Goal: Navigation & Orientation: Find specific page/section

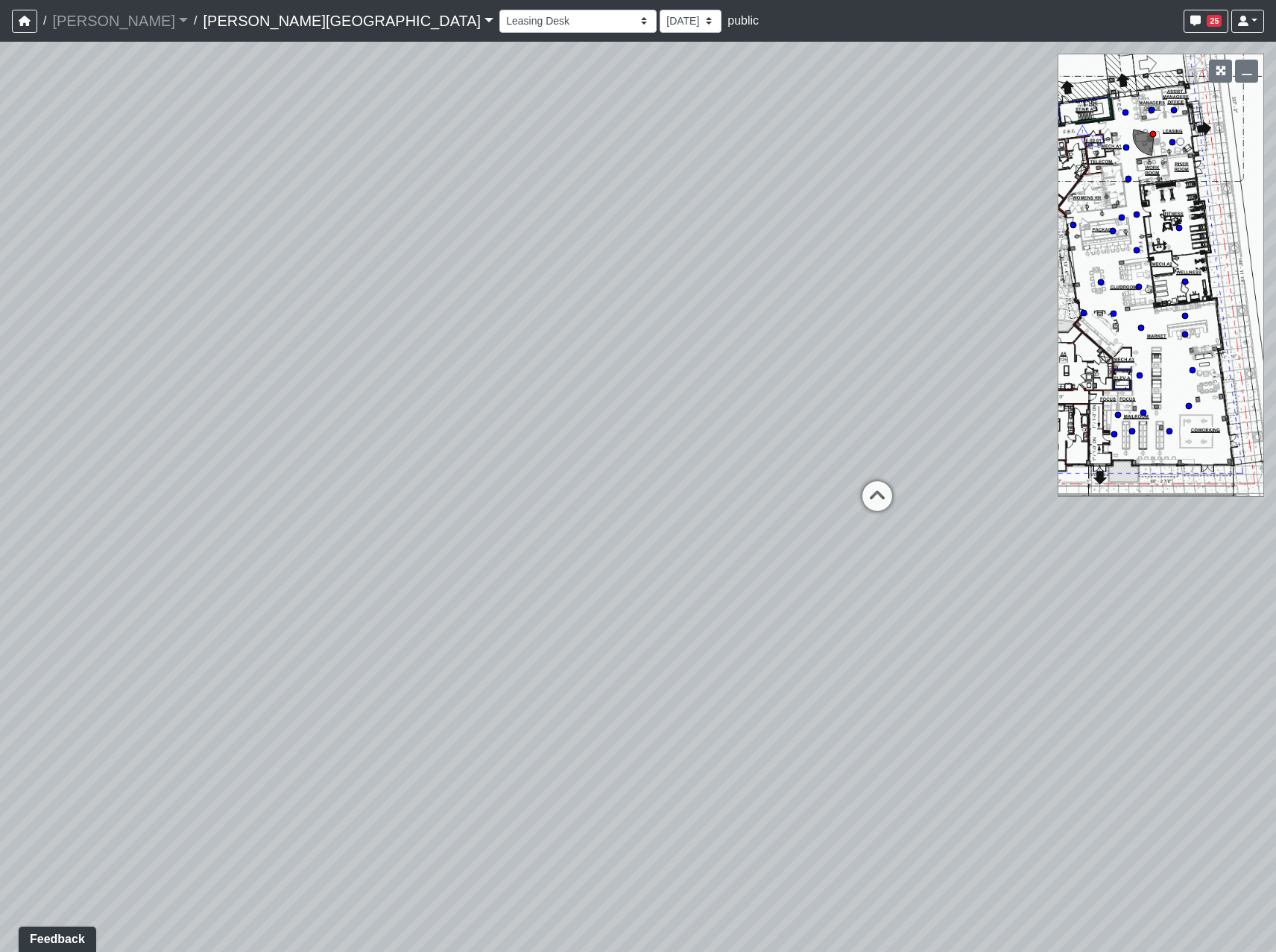
drag, startPoint x: 693, startPoint y: 442, endPoint x: 447, endPoint y: 331, distance: 269.9
click at [445, 331] on div "Loading... Coffee Bar Loading... Leasing Entry 2 Loading... Managers Office Loa…" at bounding box center [638, 496] width 1276 height 911
click at [904, 454] on icon at bounding box center [909, 466] width 45 height 45
drag, startPoint x: 178, startPoint y: 498, endPoint x: 1280, endPoint y: 373, distance: 1109.1
click at [1275, 373] on html "/ [PERSON_NAME] Loading... / [PERSON_NAME][GEOGRAPHIC_DATA] [PERSON_NAME][GEOGR…" at bounding box center [638, 476] width 1276 height 952
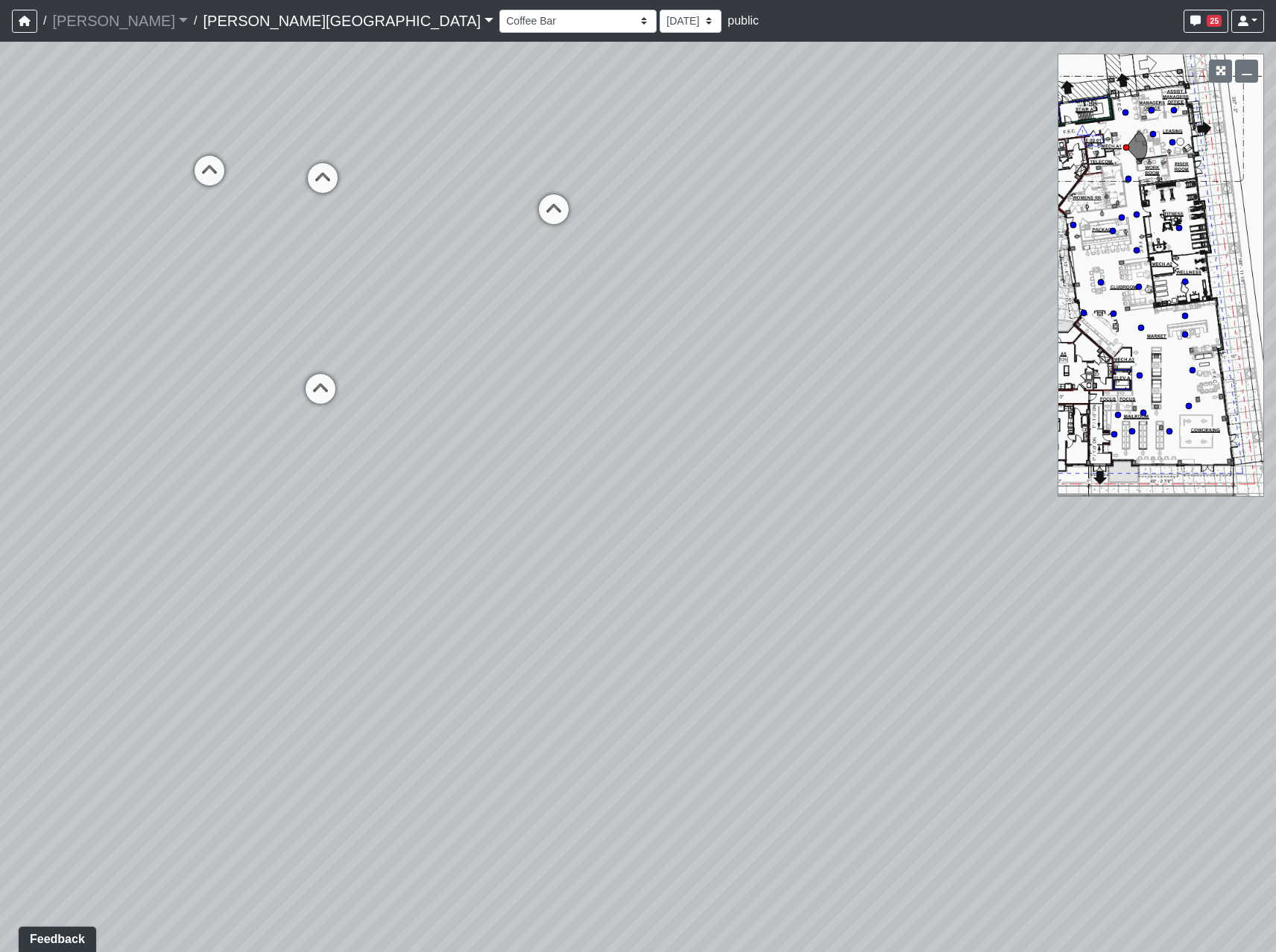
drag, startPoint x: 215, startPoint y: 376, endPoint x: 1005, endPoint y: 447, distance: 793.2
click at [1005, 447] on div "Loading... Coffee Bar Loading... Leasing Entry 2 Loading... Managers Office Loa…" at bounding box center [638, 496] width 1276 height 911
click at [317, 388] on icon at bounding box center [320, 396] width 45 height 45
drag, startPoint x: 857, startPoint y: 482, endPoint x: -156, endPoint y: 385, distance: 1017.6
click at [0, 385] on html "/ [PERSON_NAME] Loading... / [PERSON_NAME][GEOGRAPHIC_DATA] [PERSON_NAME][GEOGR…" at bounding box center [638, 476] width 1276 height 952
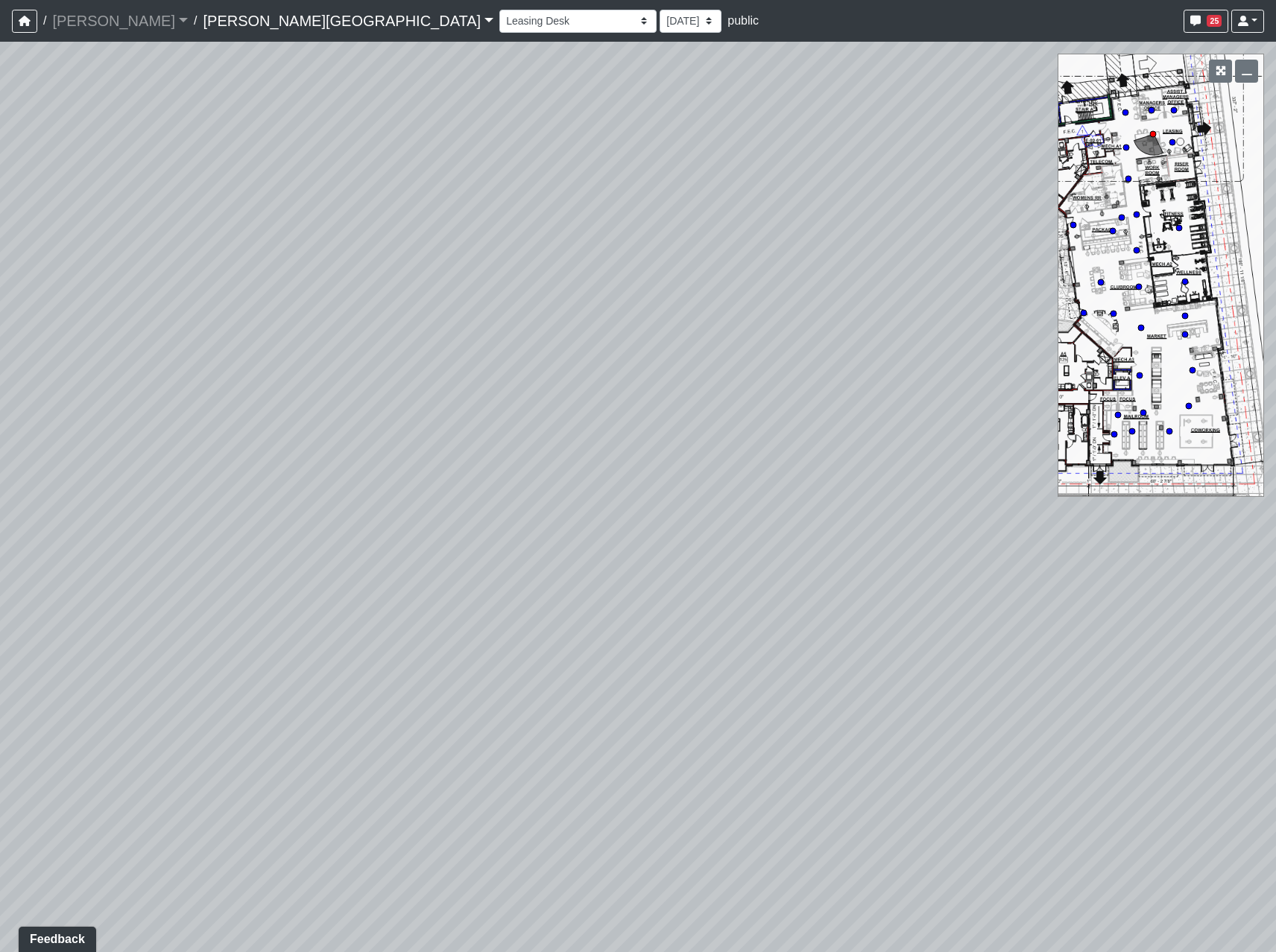
drag, startPoint x: 682, startPoint y: 435, endPoint x: 187, endPoint y: 629, distance: 531.7
click at [187, 629] on div "Loading... Coffee Bar Loading... Leasing Entry 2 Loading... Managers Office Loa…" at bounding box center [638, 496] width 1276 height 911
drag, startPoint x: 1114, startPoint y: 587, endPoint x: 425, endPoint y: 531, distance: 691.3
click at [407, 545] on div "Loading... Coffee Bar Loading... Leasing Entry 2 Loading... Managers Office Loa…" at bounding box center [638, 496] width 1276 height 911
click at [657, 443] on icon at bounding box center [655, 446] width 45 height 45
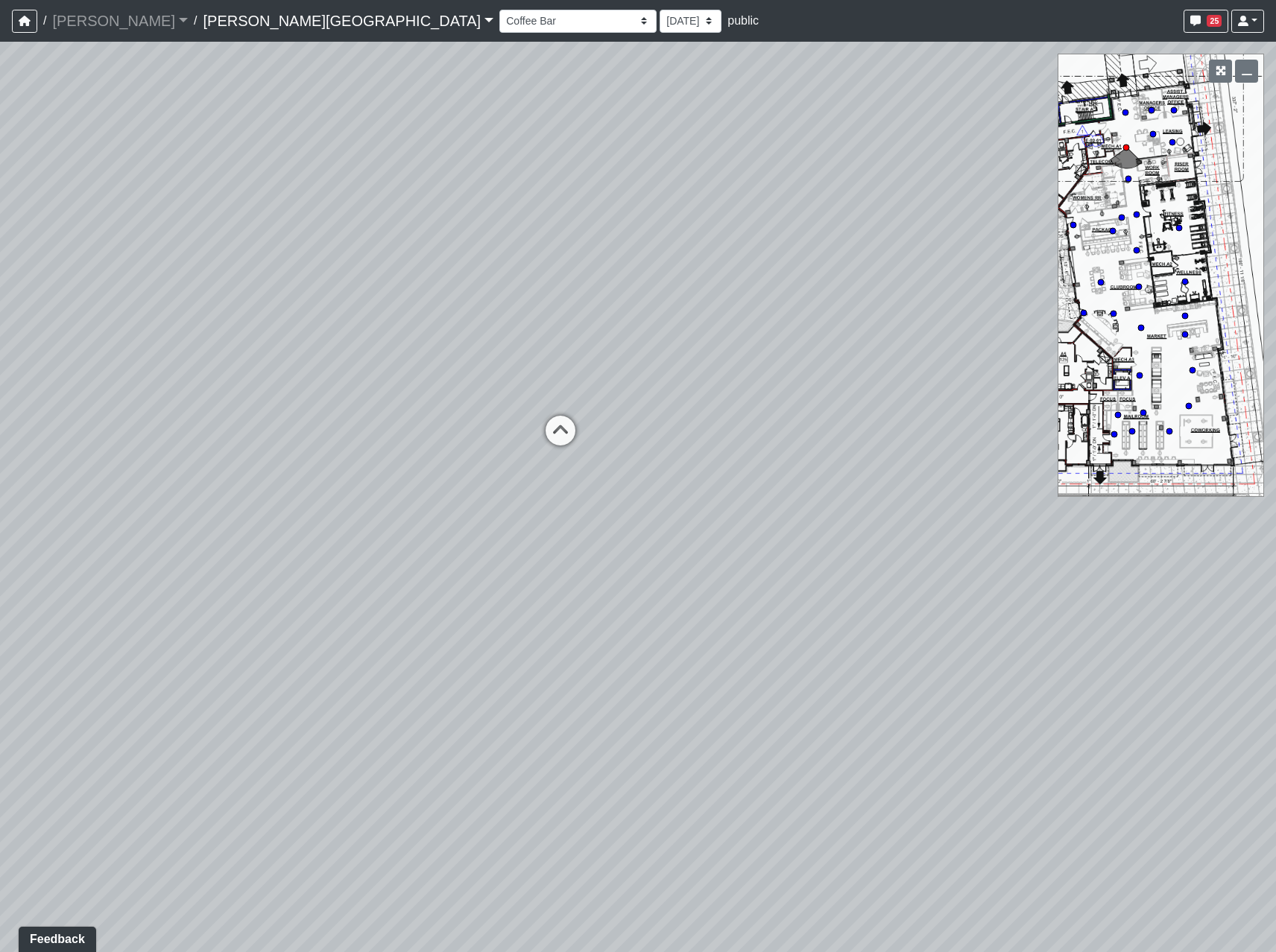
drag, startPoint x: 116, startPoint y: 409, endPoint x: 1280, endPoint y: 468, distance: 1165.5
click at [1275, 468] on html "/ [PERSON_NAME] Loading... / [PERSON_NAME][GEOGRAPHIC_DATA] [PERSON_NAME][GEOGR…" at bounding box center [638, 476] width 1276 height 952
drag, startPoint x: 107, startPoint y: 523, endPoint x: 1131, endPoint y: 506, distance: 1024.1
click at [1145, 509] on div "Loading... Coffee Bar Loading... Leasing Entry 2 Loading... Managers Office Loa…" at bounding box center [638, 496] width 1276 height 911
drag, startPoint x: 1100, startPoint y: 510, endPoint x: 964, endPoint y: 559, distance: 144.6
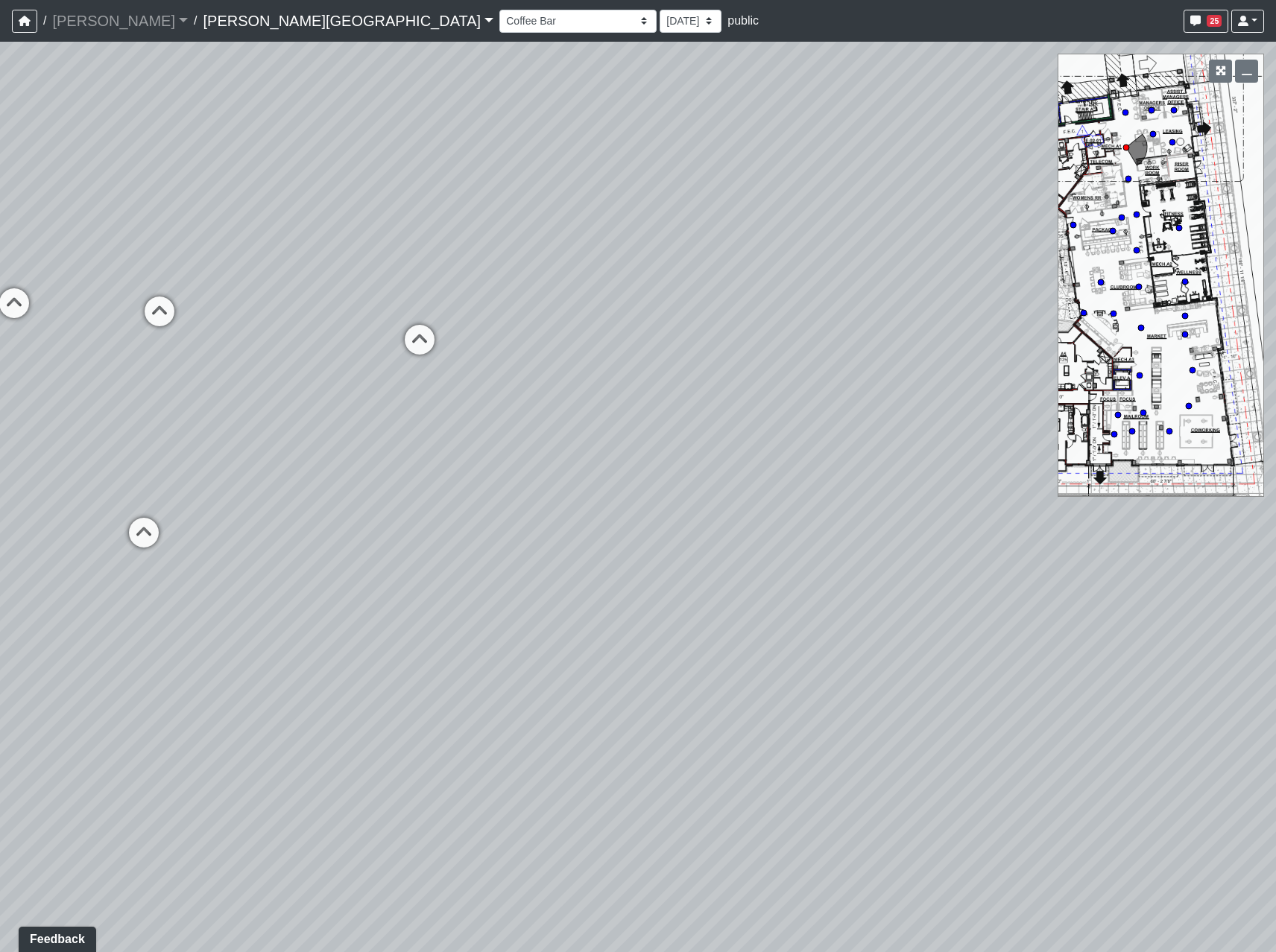
click at [964, 559] on div "Loading... Coffee Bar Loading... Leasing Entry 2 Loading... Managers Office Loa…" at bounding box center [638, 496] width 1276 height 911
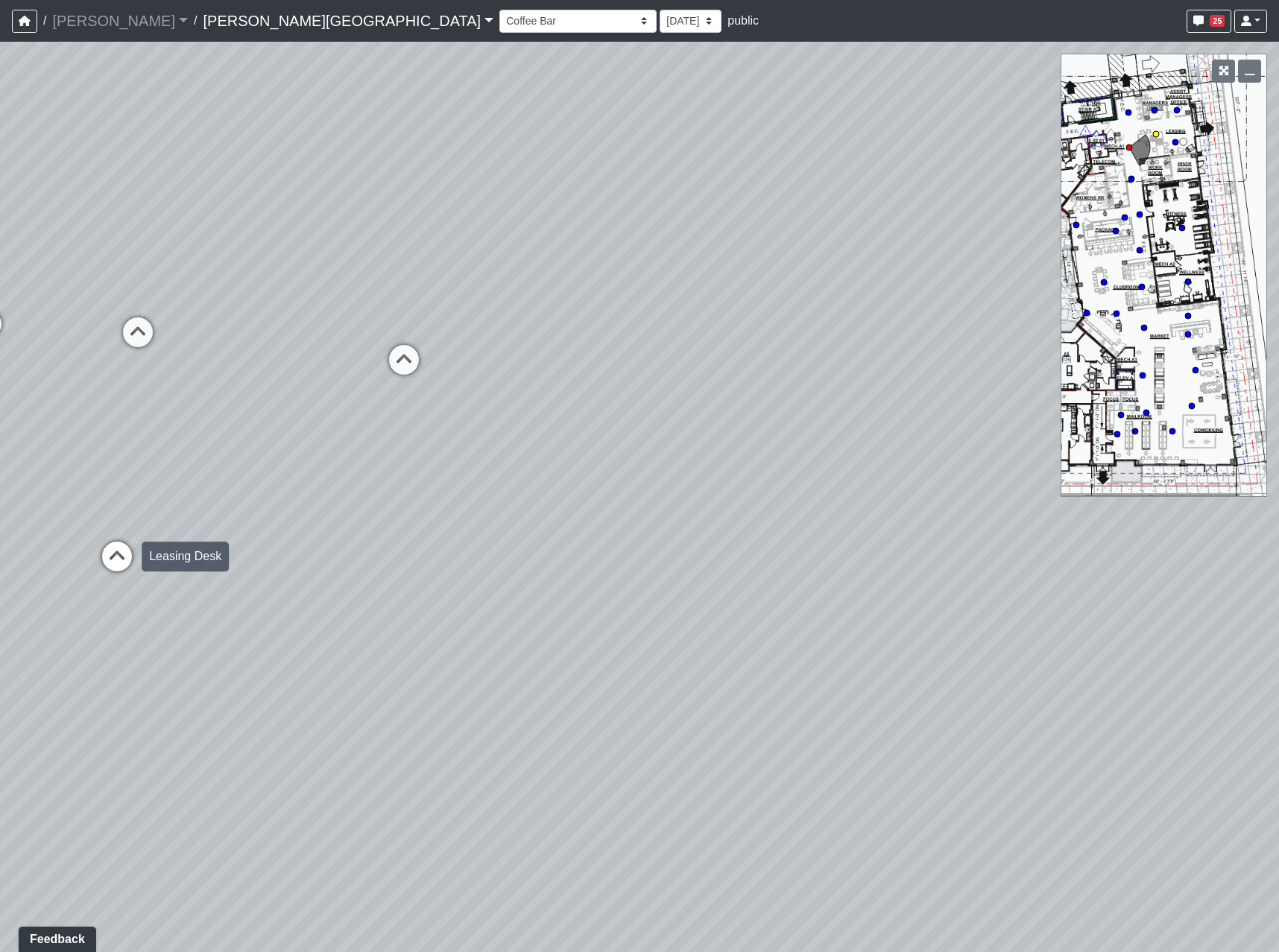
click at [111, 547] on icon at bounding box center [117, 564] width 45 height 45
drag, startPoint x: 124, startPoint y: 512, endPoint x: 1268, endPoint y: 399, distance: 1149.6
click at [1266, 399] on div "Loading... Coffee Bar Loading... Leasing Entry 2 Loading... Managers Office Loa…" at bounding box center [640, 496] width 1279 height 911
drag, startPoint x: 809, startPoint y: 505, endPoint x: 307, endPoint y: 537, distance: 503.0
click at [312, 550] on div "Loading... Coffee Bar Loading... Leasing Entry 2 Loading... Managers Office Loa…" at bounding box center [640, 496] width 1279 height 911
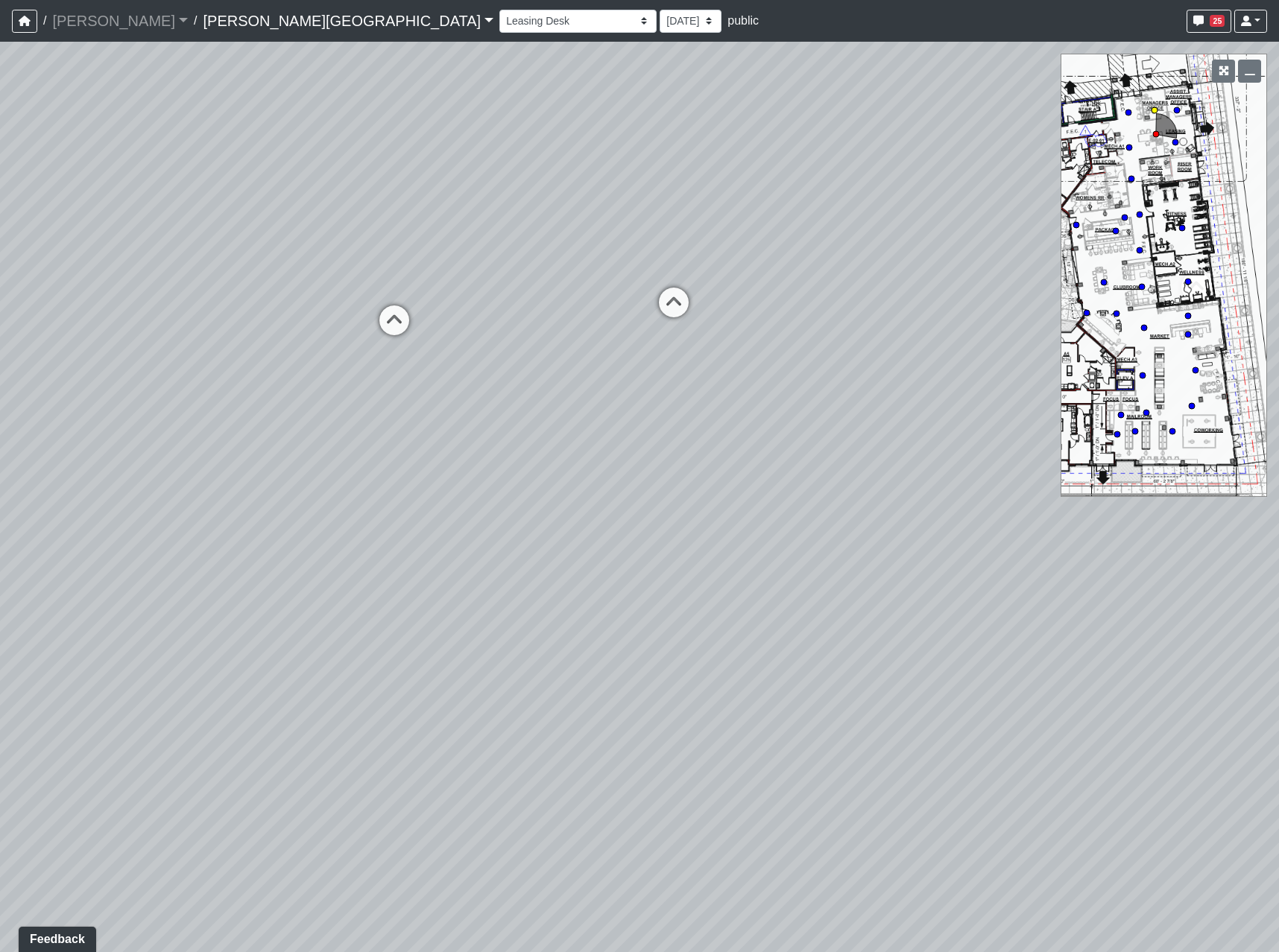
click at [399, 324] on icon at bounding box center [394, 327] width 45 height 45
drag, startPoint x: 284, startPoint y: 363, endPoint x: 1281, endPoint y: 201, distance: 1010.1
click at [1276, 201] on html "/ [PERSON_NAME] Loading... / [PERSON_NAME][GEOGRAPHIC_DATA] [PERSON_NAME][GEOGR…" at bounding box center [640, 476] width 1279 height 952
drag, startPoint x: 359, startPoint y: 355, endPoint x: 1281, endPoint y: 250, distance: 928.0
click at [1276, 250] on html "/ [PERSON_NAME] Loading... / [PERSON_NAME][GEOGRAPHIC_DATA] [PERSON_NAME][GEOGR…" at bounding box center [640, 476] width 1279 height 952
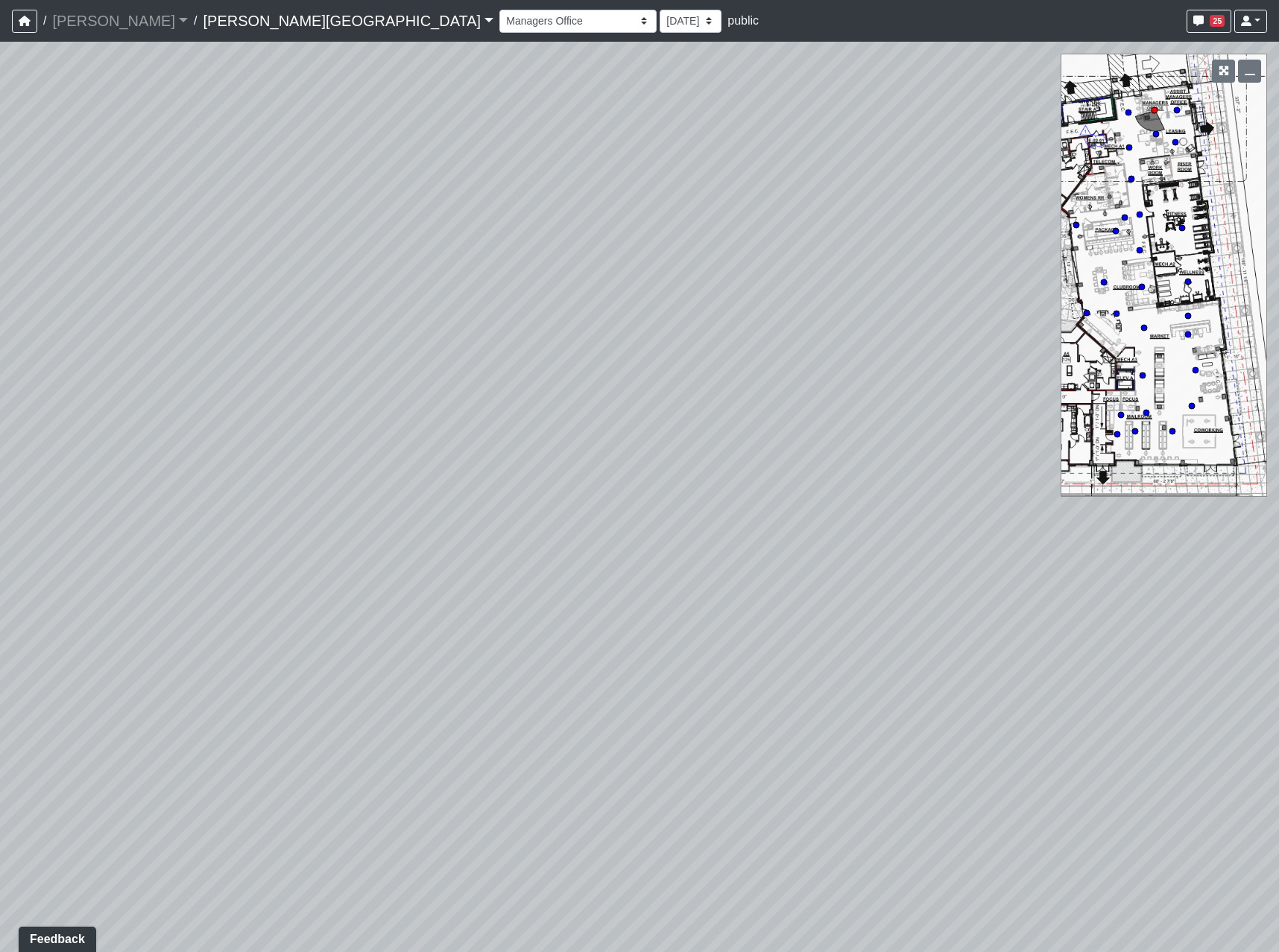
drag, startPoint x: 192, startPoint y: 369, endPoint x: 931, endPoint y: 358, distance: 739.1
click at [931, 358] on div "Loading... Coffee Bar Loading... Leasing Entry 2 Loading... Managers Office Loa…" at bounding box center [640, 496] width 1279 height 911
drag, startPoint x: 324, startPoint y: 373, endPoint x: 854, endPoint y: 561, distance: 562.4
click at [852, 564] on div "Loading... Coffee Bar Loading... Leasing Entry 2 Loading... Managers Office Loa…" at bounding box center [640, 496] width 1279 height 911
click at [569, 227] on icon at bounding box center [570, 225] width 45 height 45
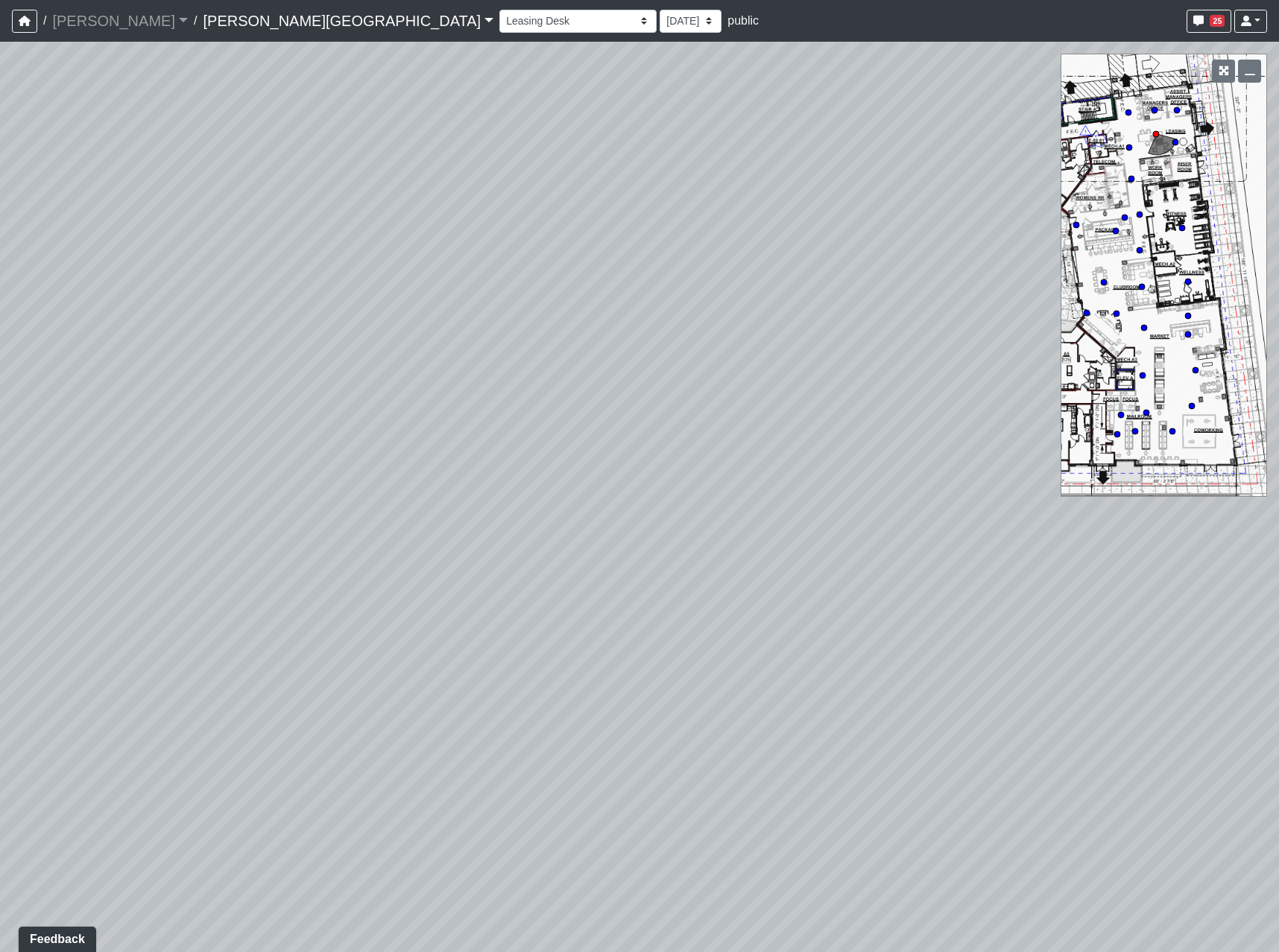
drag, startPoint x: 220, startPoint y: 397, endPoint x: 1281, endPoint y: 499, distance: 1065.9
click at [1276, 499] on html "/ [PERSON_NAME] Loading... / [PERSON_NAME][GEOGRAPHIC_DATA] [PERSON_NAME][GEOGR…" at bounding box center [640, 476] width 1279 height 952
click at [382, 334] on icon at bounding box center [381, 329] width 45 height 45
drag, startPoint x: 392, startPoint y: 348, endPoint x: 1238, endPoint y: 334, distance: 846.1
click at [1276, 331] on html "/ [PERSON_NAME] Loading... / [PERSON_NAME][GEOGRAPHIC_DATA] [PERSON_NAME][GEOGR…" at bounding box center [640, 476] width 1279 height 952
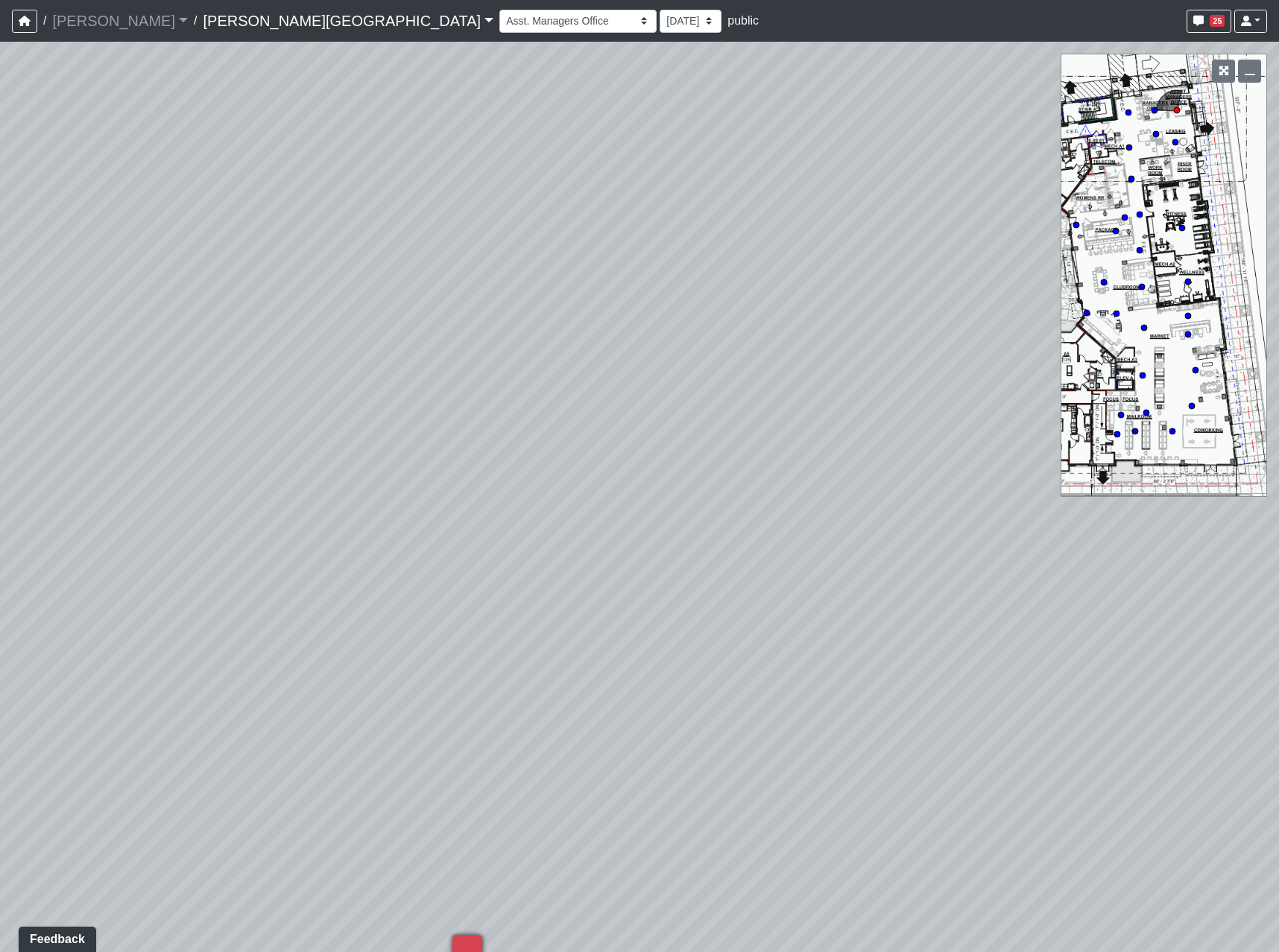
drag, startPoint x: 652, startPoint y: 561, endPoint x: 1281, endPoint y: 407, distance: 647.6
click at [1276, 407] on html "/ [PERSON_NAME] Loading... / [PERSON_NAME][GEOGRAPHIC_DATA] [PERSON_NAME][GEOGR…" at bounding box center [640, 476] width 1279 height 952
drag, startPoint x: 460, startPoint y: 468, endPoint x: 1281, endPoint y: 473, distance: 821.0
click at [1276, 473] on html "/ [PERSON_NAME] Loading... / [PERSON_NAME][GEOGRAPHIC_DATA] [PERSON_NAME][GEOGR…" at bounding box center [640, 476] width 1279 height 952
drag, startPoint x: 230, startPoint y: 503, endPoint x: -323, endPoint y: 377, distance: 567.2
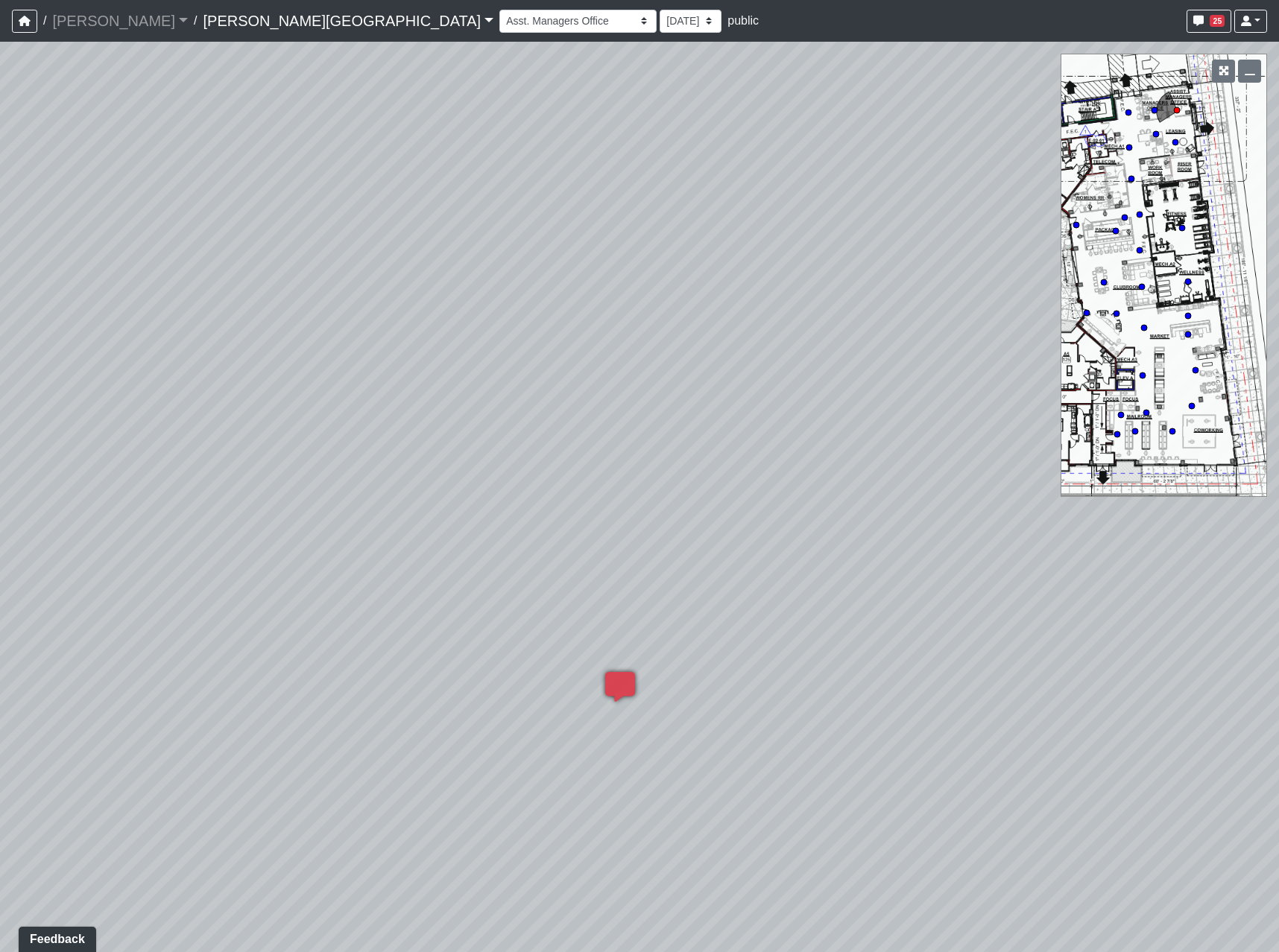
click at [0, 377] on html "/ [PERSON_NAME] Loading... / [PERSON_NAME][GEOGRAPHIC_DATA] [PERSON_NAME][GEOGR…" at bounding box center [640, 476] width 1279 height 952
drag, startPoint x: 686, startPoint y: 478, endPoint x: -311, endPoint y: 622, distance: 1007.3
click at [0, 622] on html "/ [PERSON_NAME] Loading... / [PERSON_NAME][GEOGRAPHIC_DATA] [PERSON_NAME][GEOGR…" at bounding box center [640, 476] width 1279 height 952
drag, startPoint x: 745, startPoint y: 619, endPoint x: -63, endPoint y: 506, distance: 815.9
click at [0, 506] on html "/ [PERSON_NAME] Loading... / [PERSON_NAME][GEOGRAPHIC_DATA] [PERSON_NAME][GEOGR…" at bounding box center [640, 476] width 1279 height 952
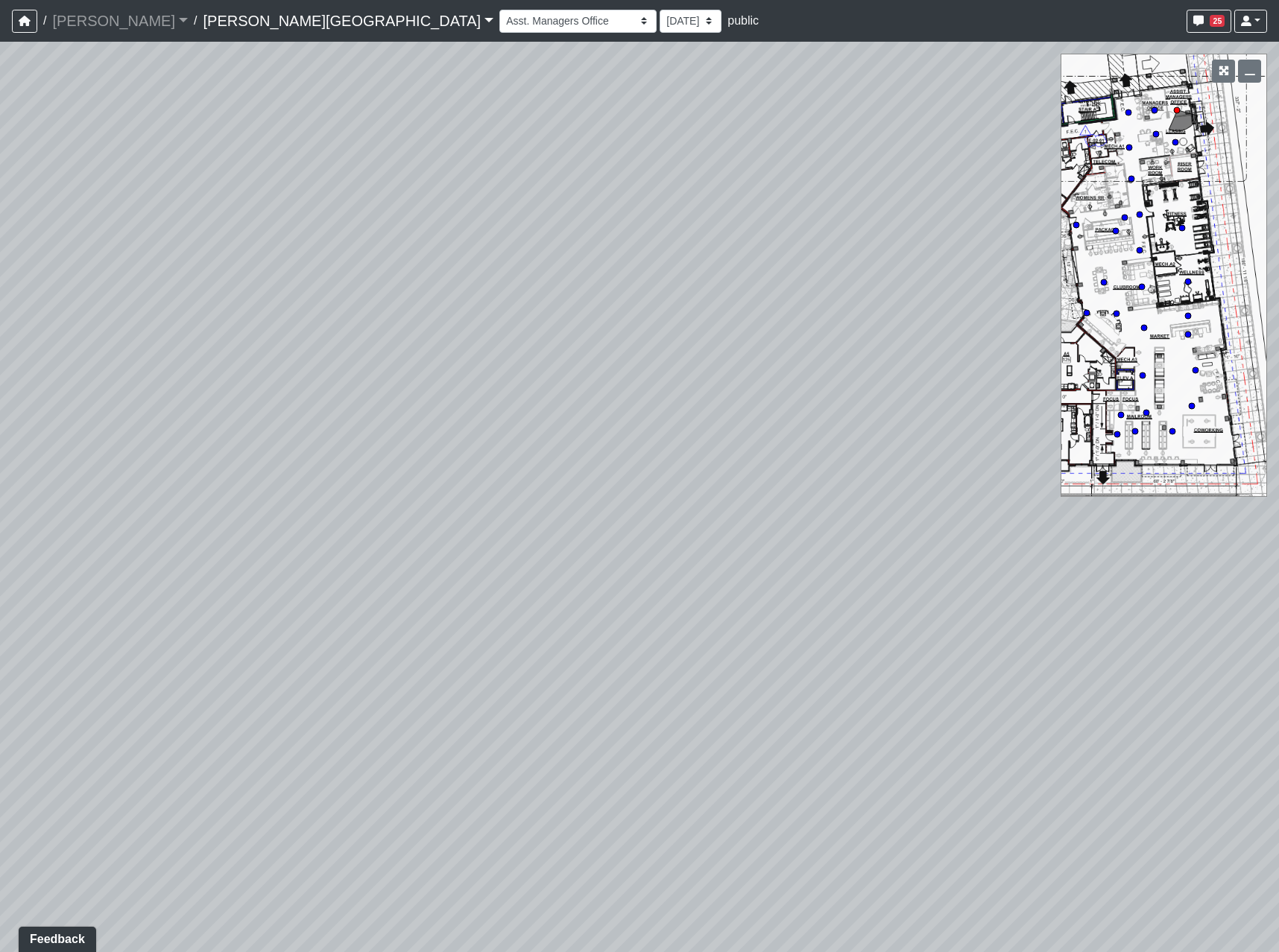
drag, startPoint x: 834, startPoint y: 524, endPoint x: -429, endPoint y: 532, distance: 1263.0
click at [0, 532] on html "/ [PERSON_NAME] Loading... / [PERSON_NAME][GEOGRAPHIC_DATA] [PERSON_NAME][GEOGR…" at bounding box center [640, 476] width 1279 height 952
drag, startPoint x: 659, startPoint y: 468, endPoint x: 324, endPoint y: 581, distance: 353.5
click at [324, 581] on div "Loading... Coffee Bar Loading... Leasing Entry 2 Loading... Managers Office Loa…" at bounding box center [640, 496] width 1279 height 911
click at [581, 154] on icon at bounding box center [584, 162] width 45 height 45
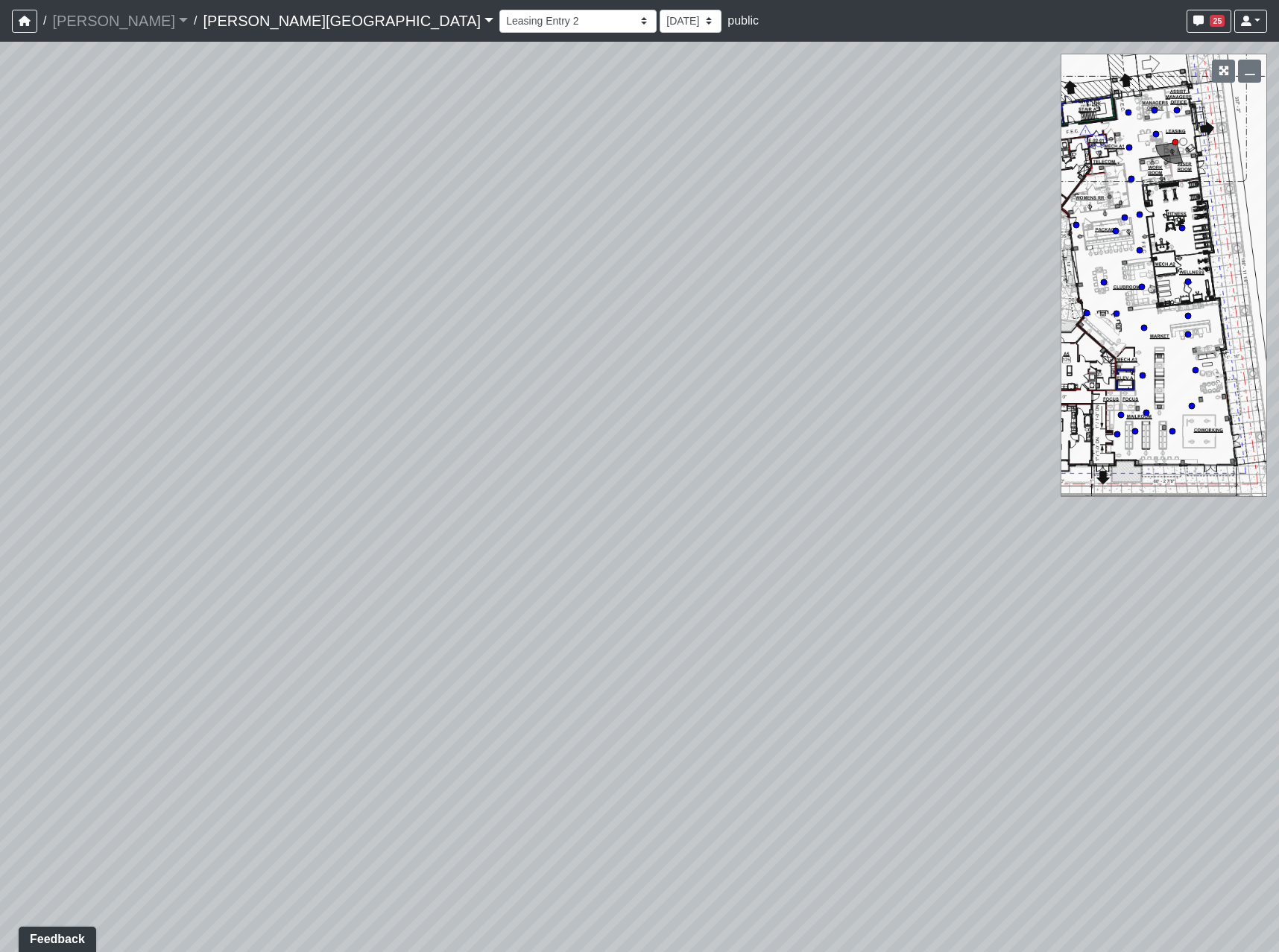
drag, startPoint x: 831, startPoint y: 500, endPoint x: -53, endPoint y: 560, distance: 886.0
click at [0, 560] on html "/ [PERSON_NAME] Loading... / [PERSON_NAME][GEOGRAPHIC_DATA] [PERSON_NAME][GEOGR…" at bounding box center [640, 476] width 1279 height 952
drag, startPoint x: 884, startPoint y: 504, endPoint x: 222, endPoint y: 578, distance: 666.1
click at [222, 588] on div "Loading... Coffee Bar Loading... Leasing Entry 2 Loading... Managers Office Loa…" at bounding box center [640, 496] width 1279 height 911
drag, startPoint x: 542, startPoint y: 301, endPoint x: 288, endPoint y: 403, distance: 273.7
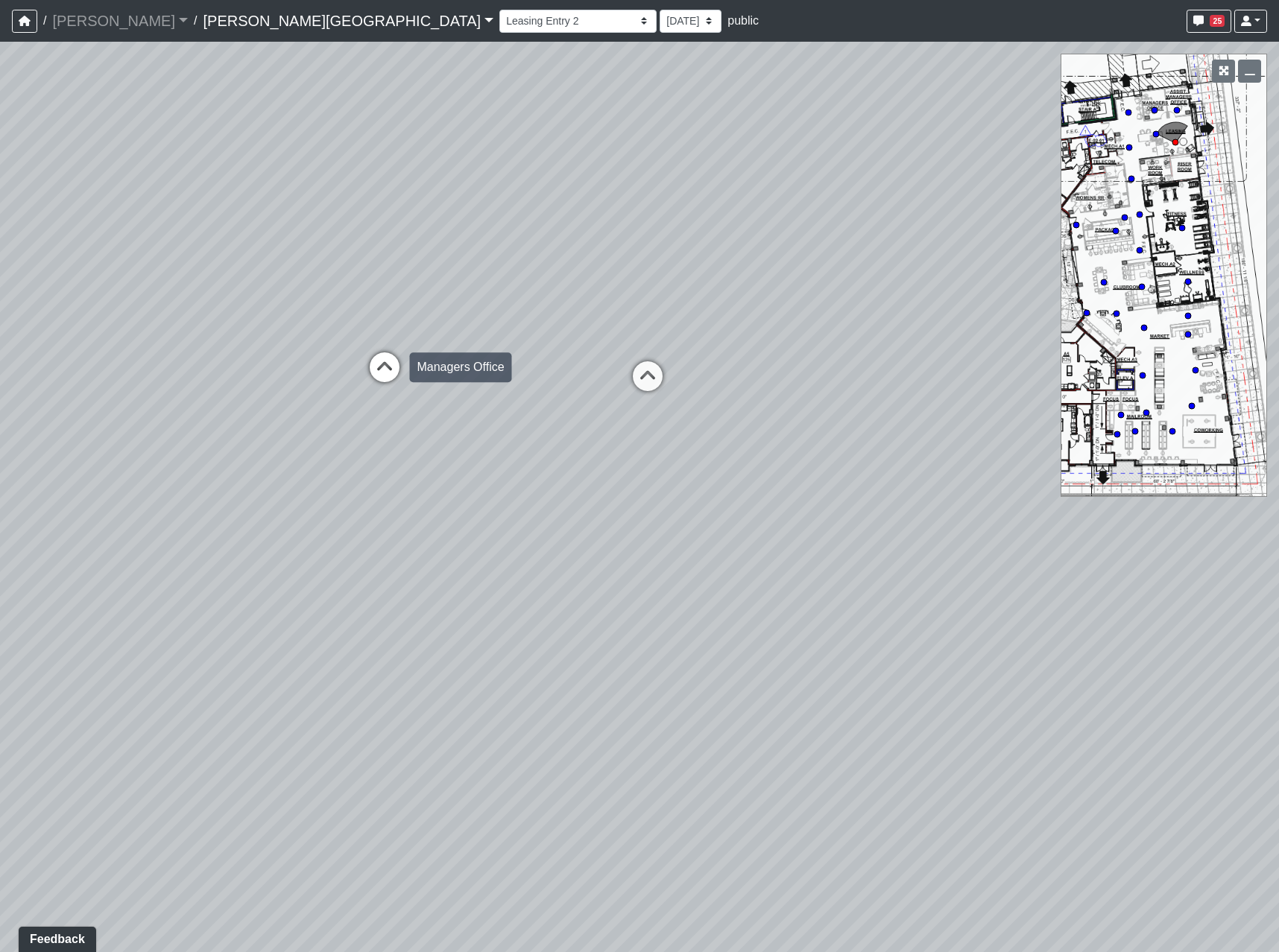
click at [288, 403] on div "Loading... Coffee Bar Loading... Leasing Entry 2 Loading... Managers Office Loa…" at bounding box center [640, 496] width 1279 height 911
drag, startPoint x: 277, startPoint y: 579, endPoint x: 1281, endPoint y: 468, distance: 1010.1
drag, startPoint x: 411, startPoint y: 420, endPoint x: 1129, endPoint y: 375, distance: 719.4
click at [587, 419] on icon at bounding box center [582, 424] width 45 height 45
drag, startPoint x: 657, startPoint y: 517, endPoint x: 640, endPoint y: 648, distance: 132.1
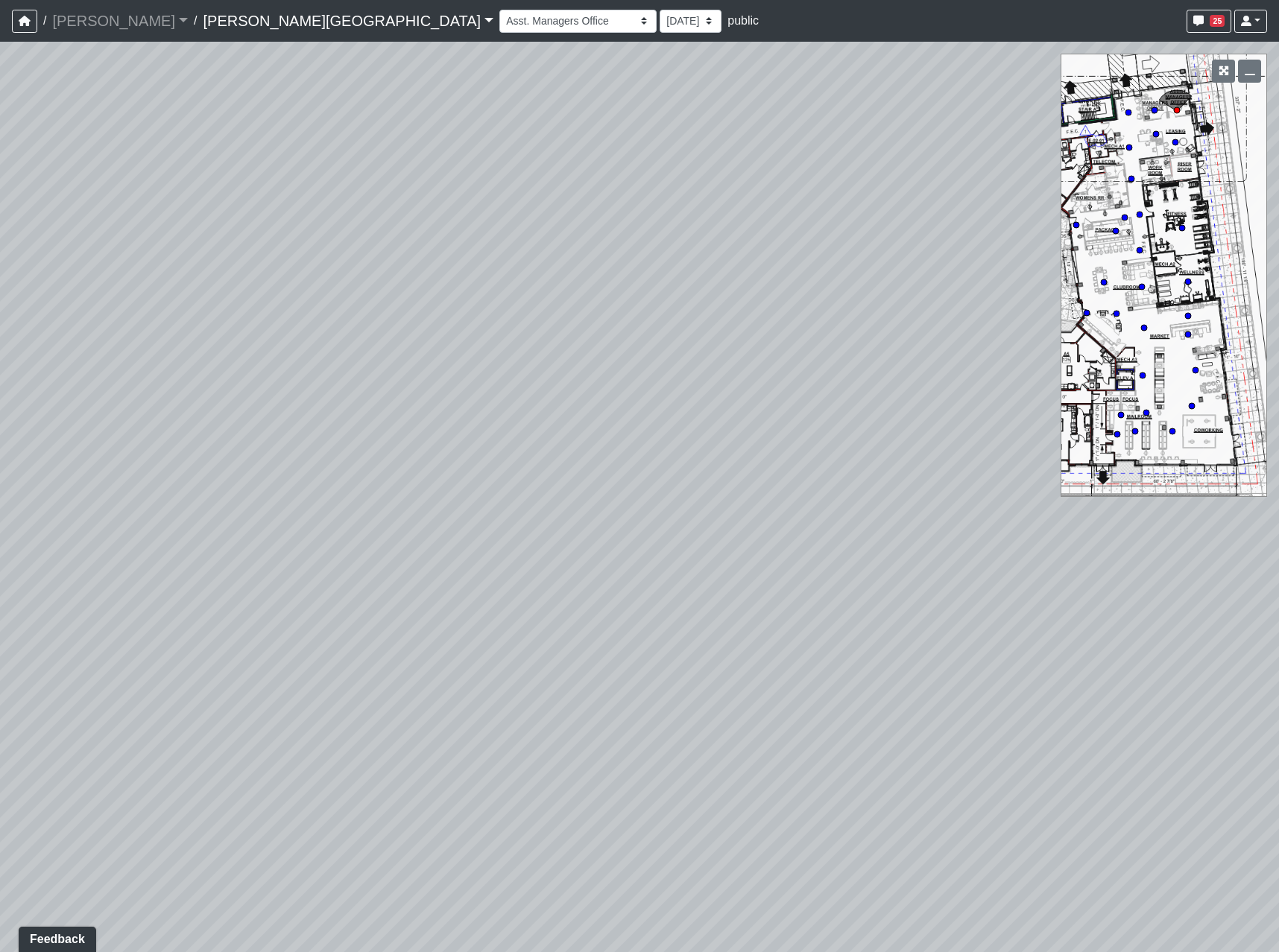
click at [644, 650] on div "Loading... Coffee Bar Loading... Leasing Entry 2 Loading... Managers Office Loa…" at bounding box center [640, 496] width 1279 height 911
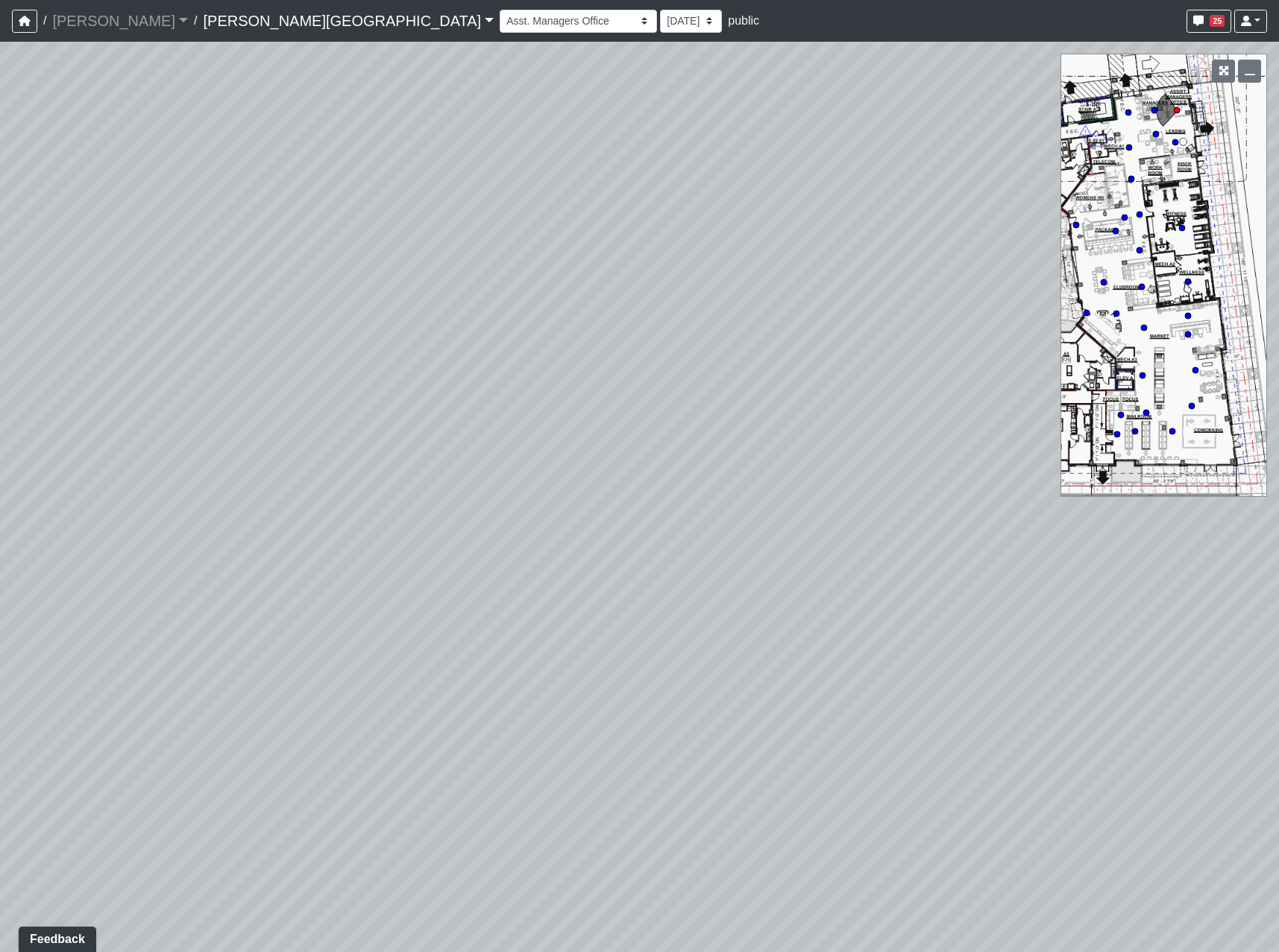
drag, startPoint x: 288, startPoint y: 669, endPoint x: 1006, endPoint y: 629, distance: 719.1
click at [1276, 637] on html "/ [PERSON_NAME] Loading... / [PERSON_NAME][GEOGRAPHIC_DATA] [PERSON_NAME][GEOGR…" at bounding box center [640, 476] width 1279 height 952
click at [1132, 180] on circle at bounding box center [1131, 178] width 6 height 6
select select "fQnBjVeiMrqPP1So3yU64i"
drag, startPoint x: 660, startPoint y: 499, endPoint x: 1281, endPoint y: 467, distance: 621.8
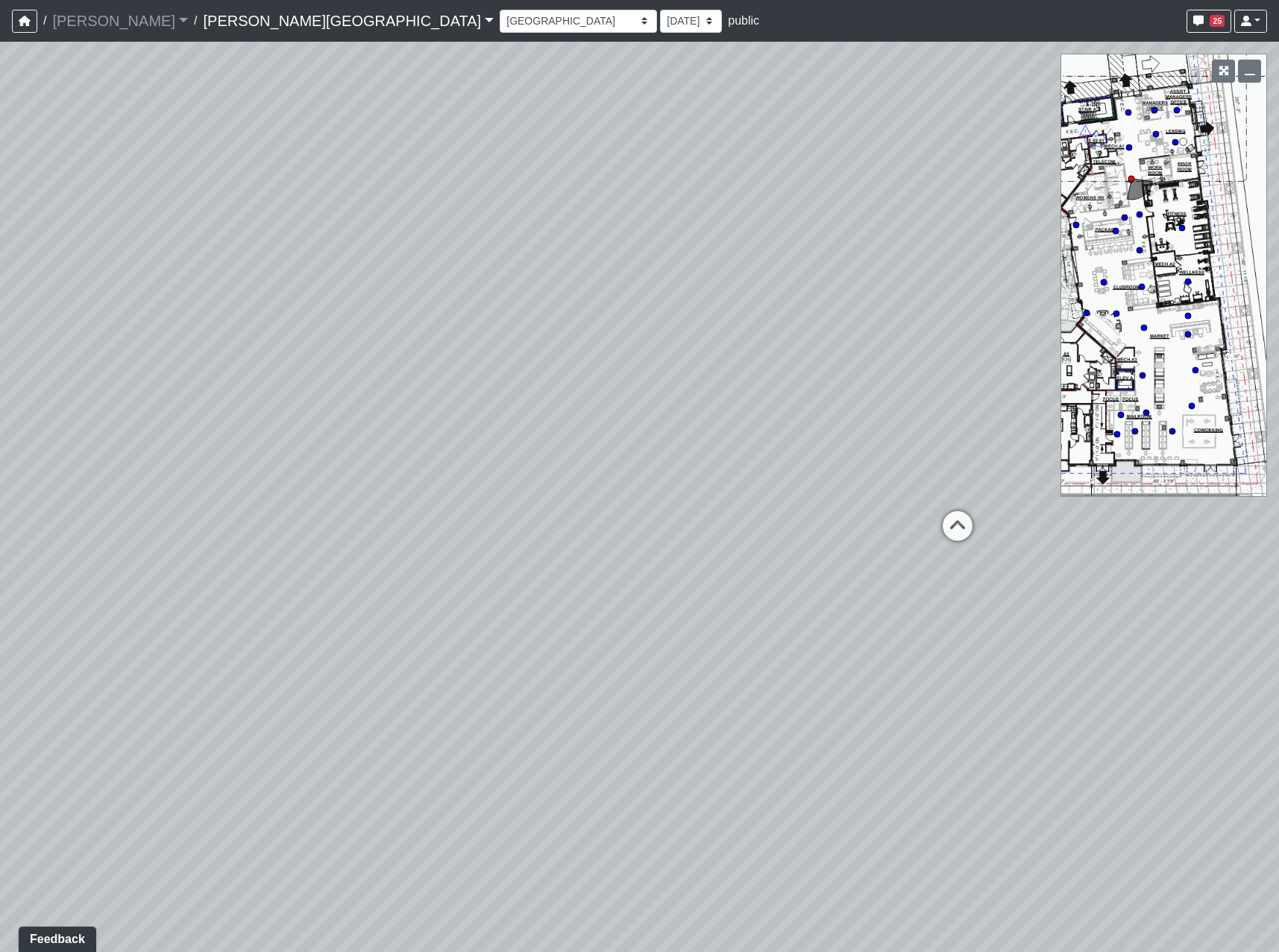
click at [1276, 467] on html "/ [PERSON_NAME] Loading... / [PERSON_NAME][GEOGRAPHIC_DATA] [PERSON_NAME][GEOGR…" at bounding box center [640, 476] width 1279 height 952
drag, startPoint x: 229, startPoint y: 512, endPoint x: 1281, endPoint y: 630, distance: 1058.6
click at [1276, 630] on html "/ [PERSON_NAME] Loading... / [PERSON_NAME][GEOGRAPHIC_DATA] [PERSON_NAME][GEOGR…" at bounding box center [640, 476] width 1279 height 952
click at [1155, 167] on div "Loading... Coffee Bar Loading... Leasing Entry 2 Loading... Managers Office Loa…" at bounding box center [640, 496] width 1279 height 911
click at [1154, 168] on div "Loading... Coffee Bar Loading... Leasing Entry 2 Loading... Managers Office Loa…" at bounding box center [640, 496] width 1279 height 911
